Goal: Understand process/instructions

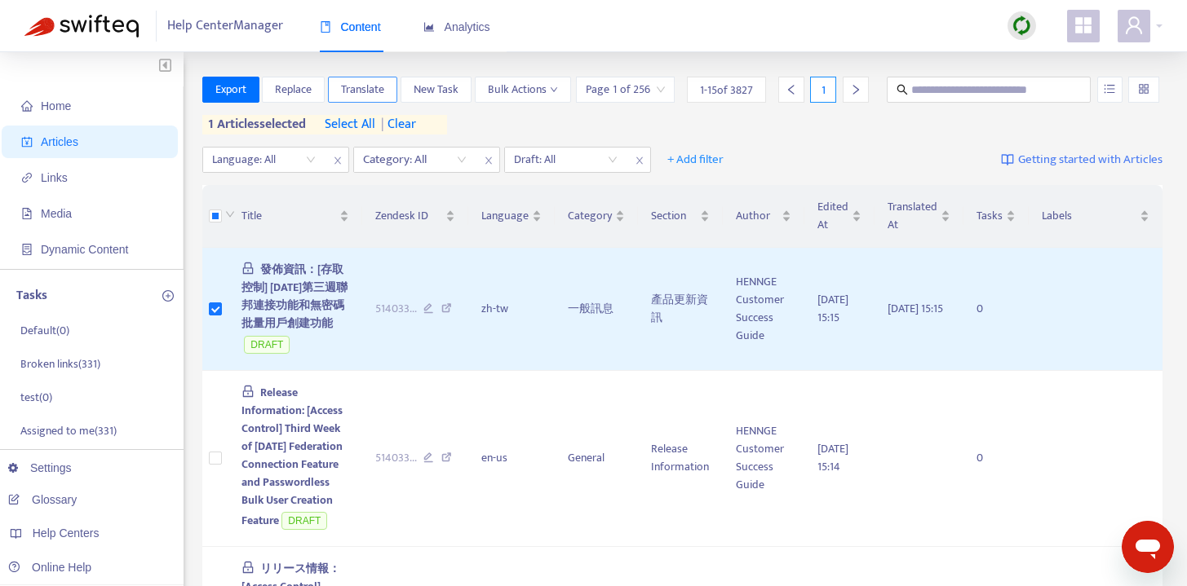
click at [357, 81] on span "Translate" at bounding box center [362, 90] width 43 height 18
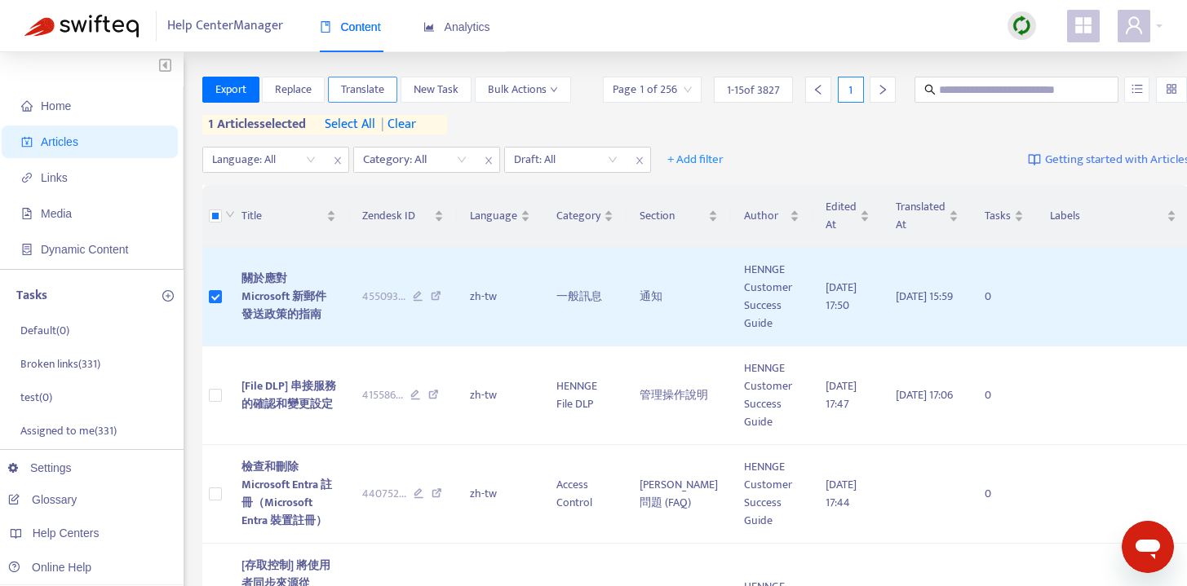
click at [372, 91] on span "Translate" at bounding box center [362, 90] width 43 height 18
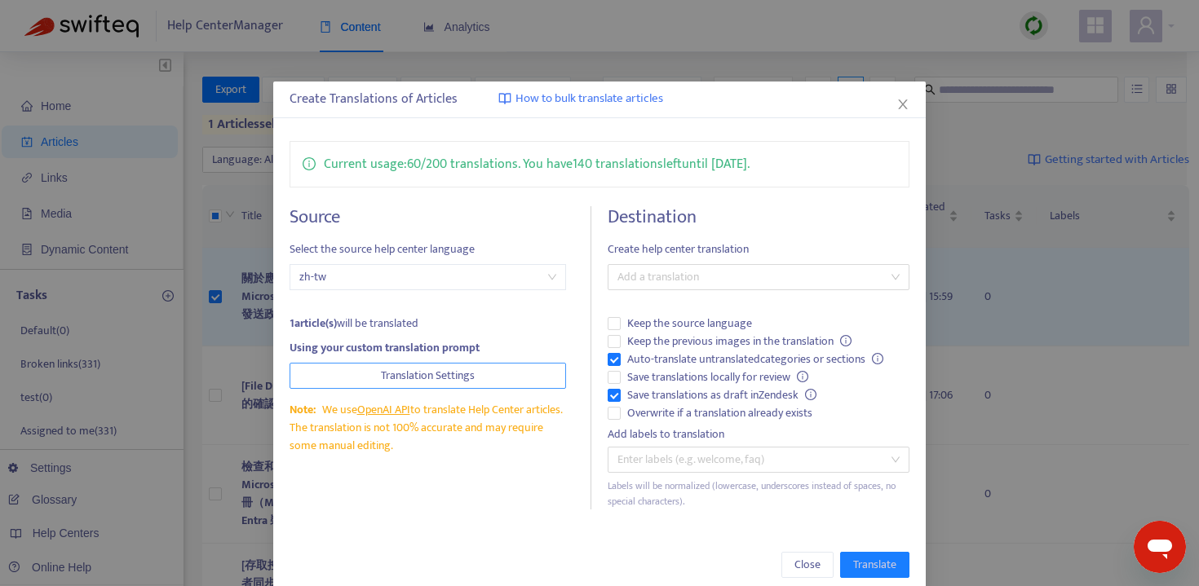
click at [437, 371] on span "Translation Settings" at bounding box center [428, 376] width 94 height 18
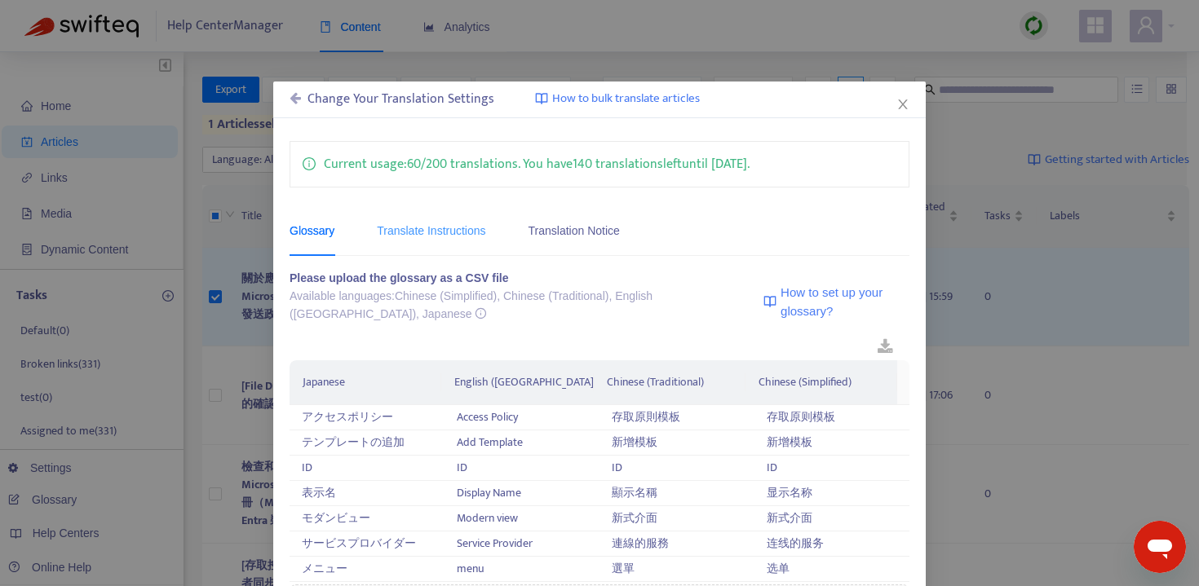
scroll to position [29, 0]
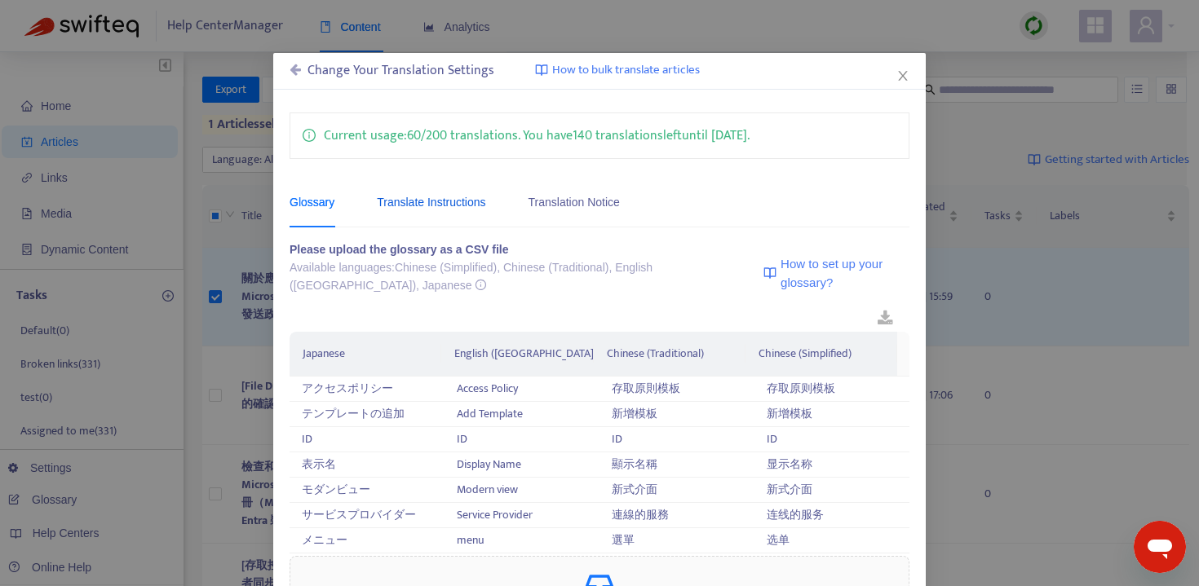
click at [431, 201] on div "Translate Instructions" at bounding box center [431, 202] width 108 height 18
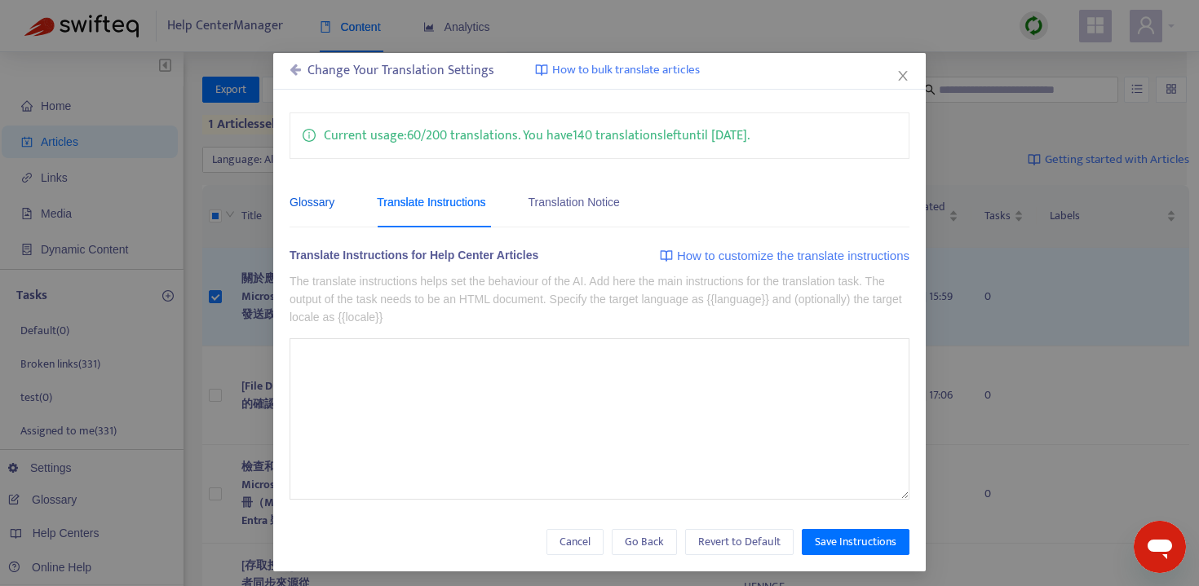
click at [316, 201] on div "Glossary" at bounding box center [312, 202] width 45 height 18
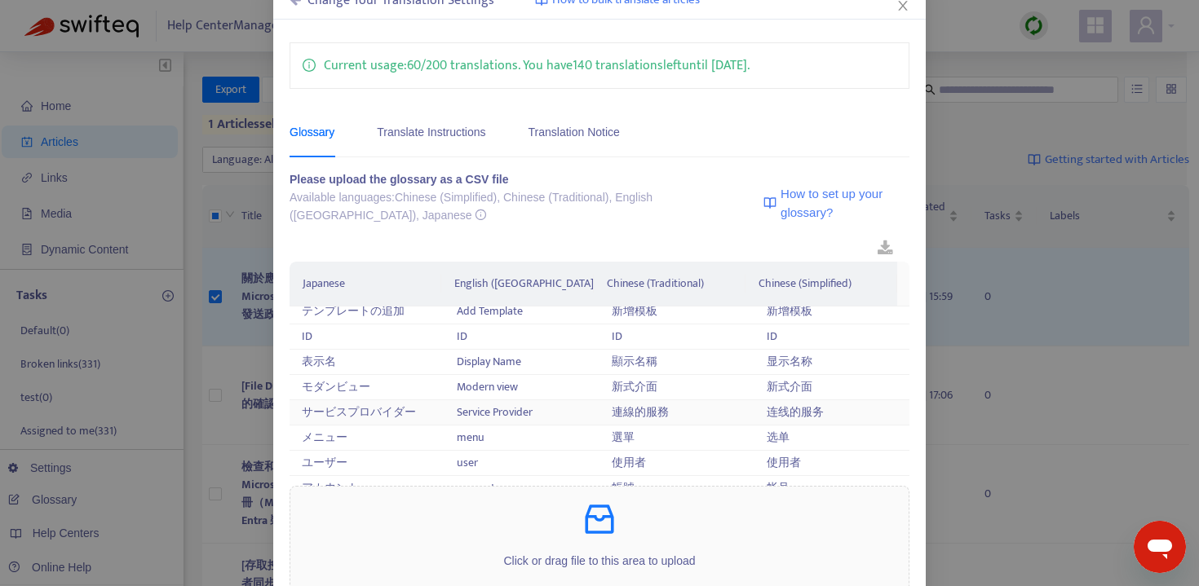
scroll to position [0, 0]
